Goal: Check status: Check status

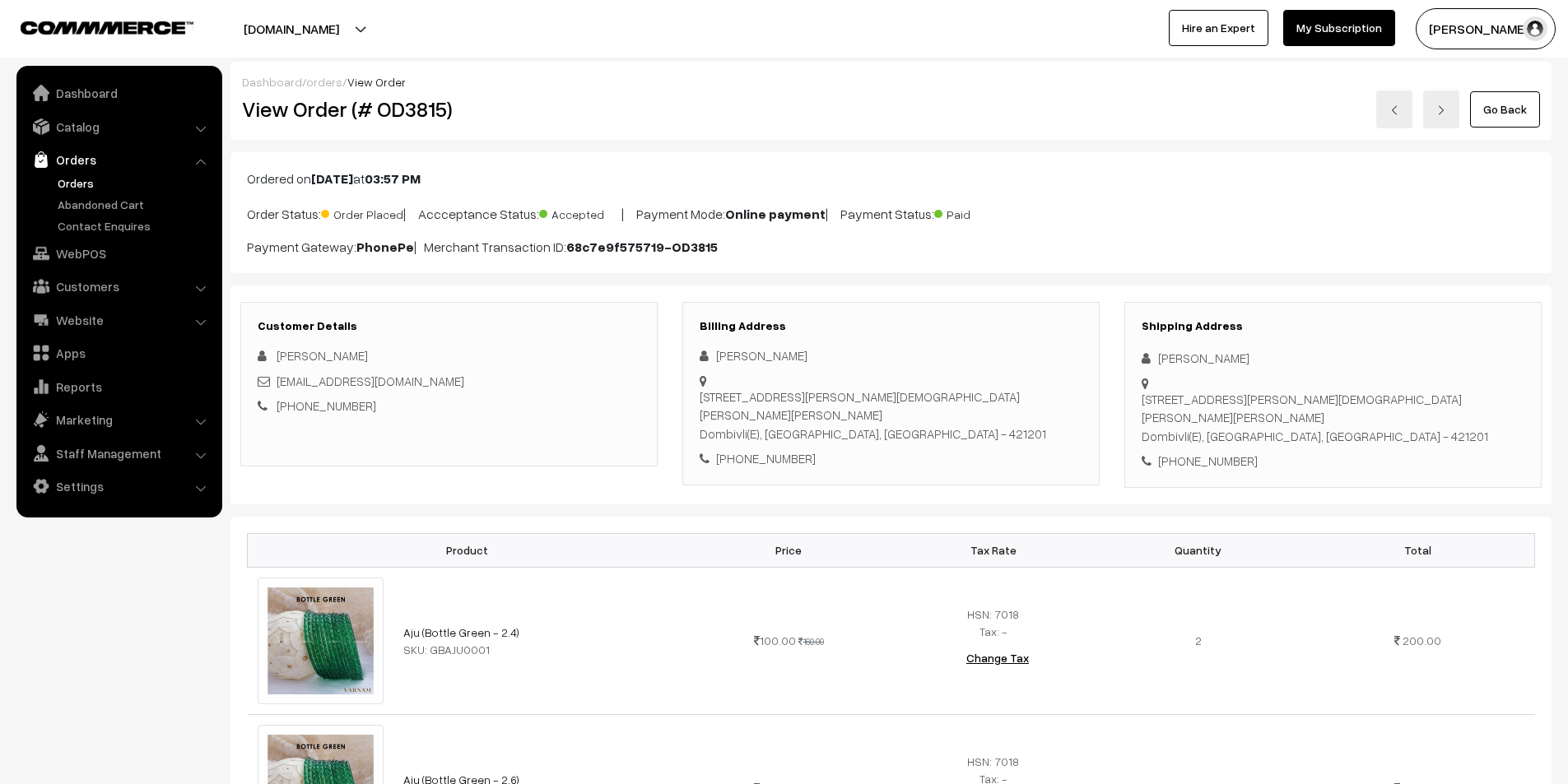
click at [322, 88] on link "orders" at bounding box center [324, 81] width 36 height 14
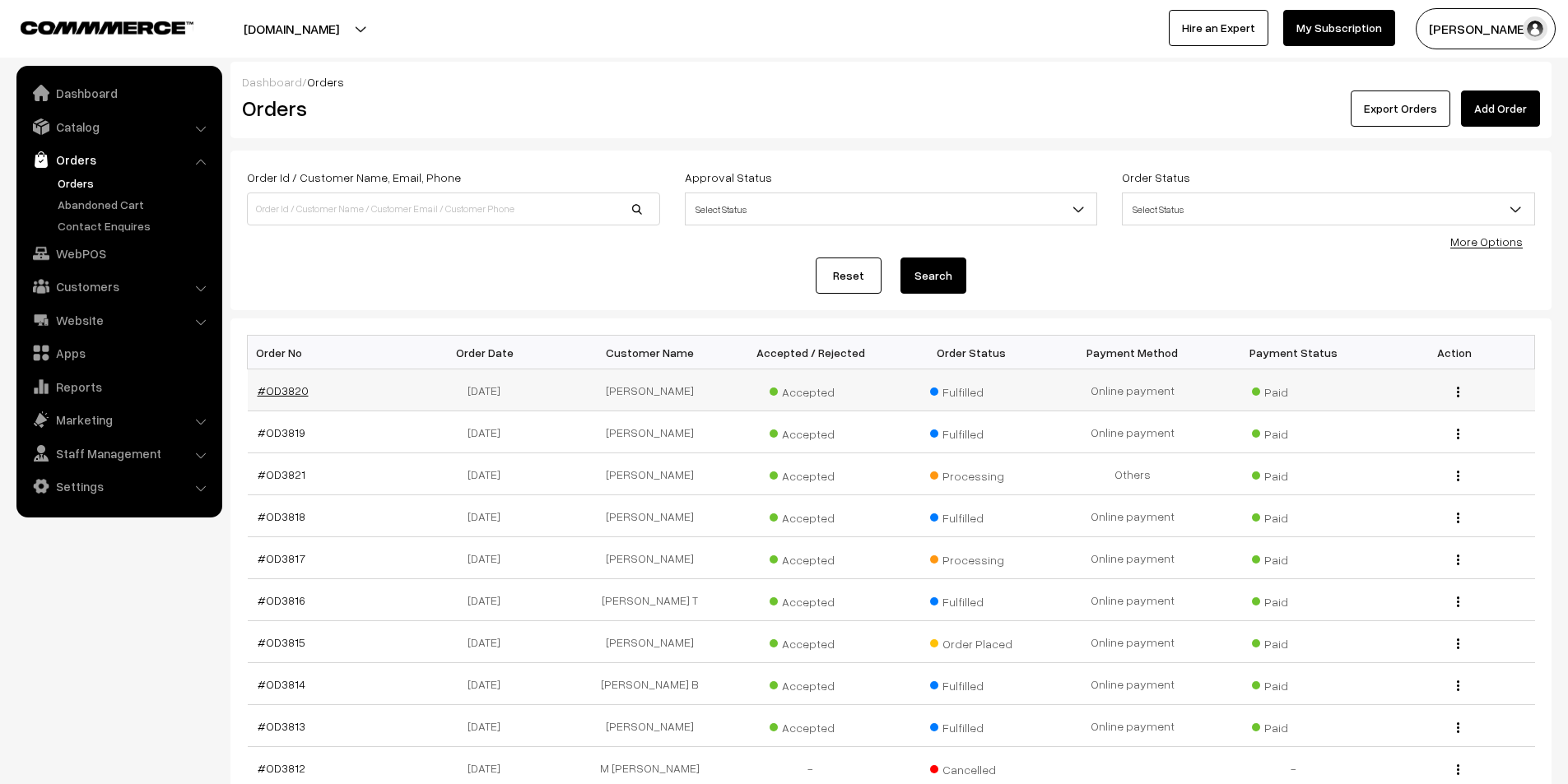
click at [280, 384] on link "#OD3820" at bounding box center [283, 390] width 51 height 14
